Goal: Task Accomplishment & Management: Complete application form

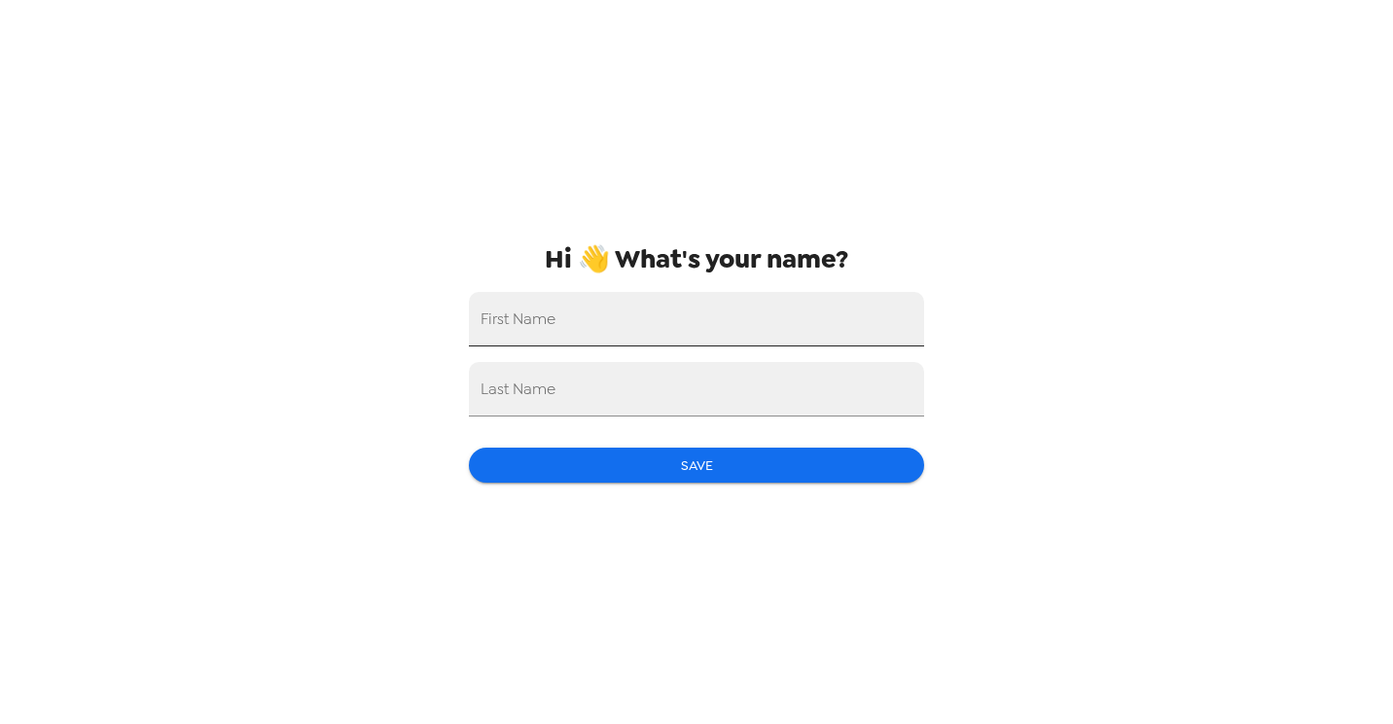
click at [570, 334] on input "First Name" at bounding box center [696, 319] width 455 height 54
type input "[PERSON_NAME]"
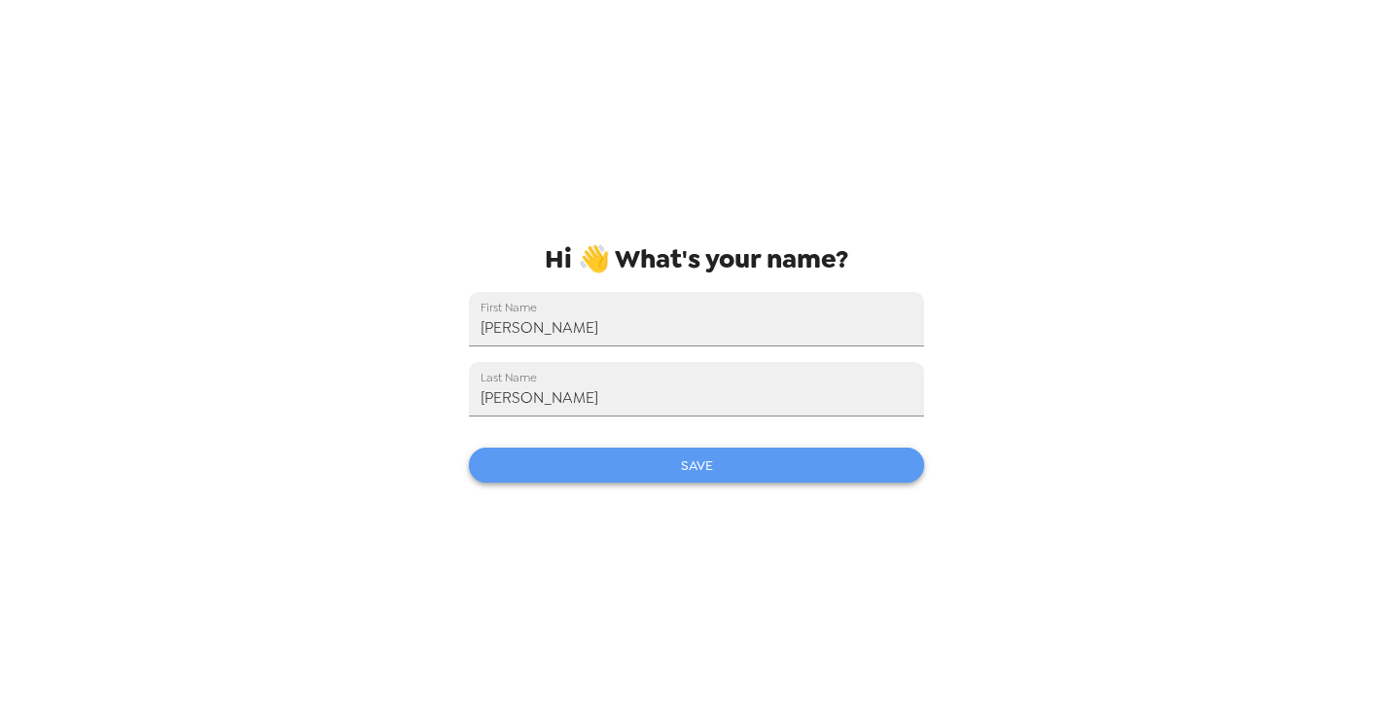
click at [674, 471] on button "Save" at bounding box center [696, 465] width 455 height 36
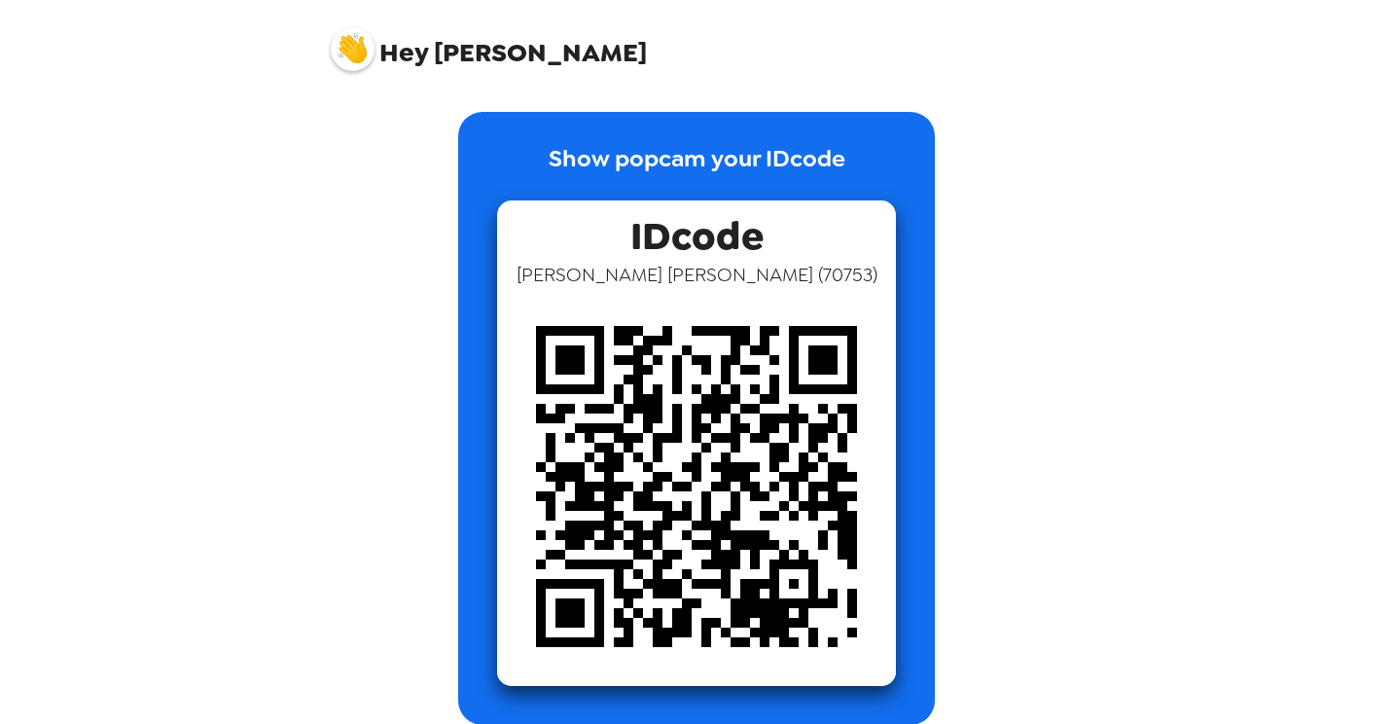
scroll to position [20, 0]
